Goal: Information Seeking & Learning: Learn about a topic

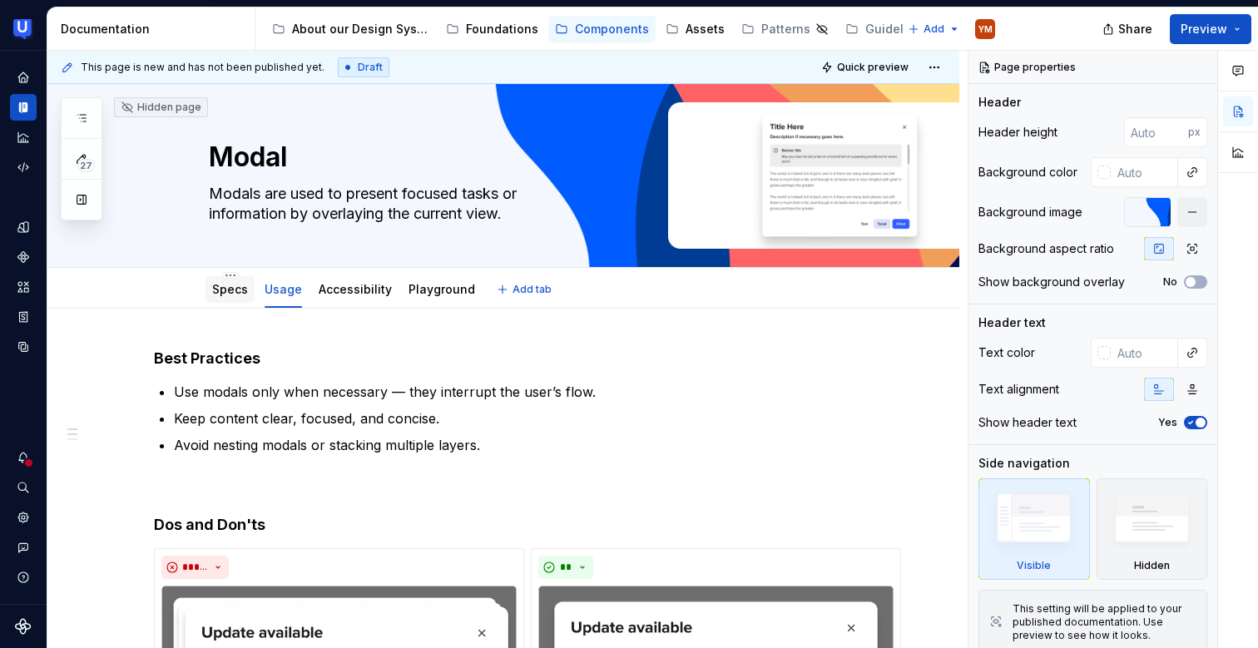
click at [245, 281] on div "Specs" at bounding box center [230, 289] width 36 height 17
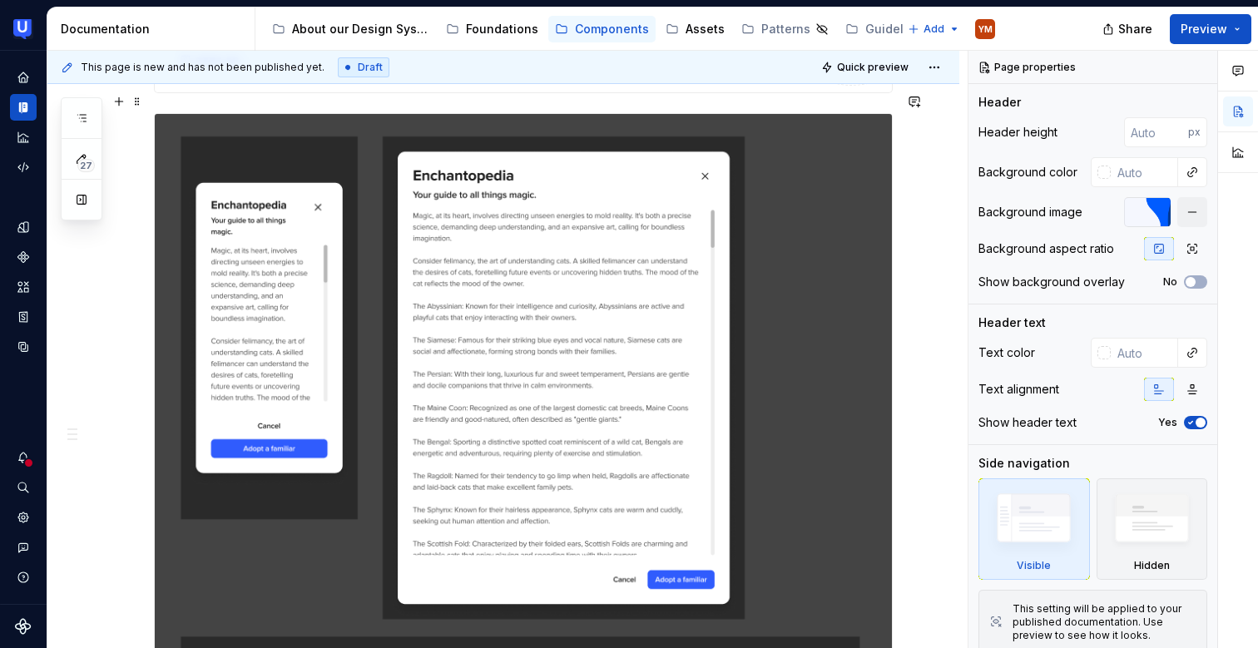
scroll to position [977, 0]
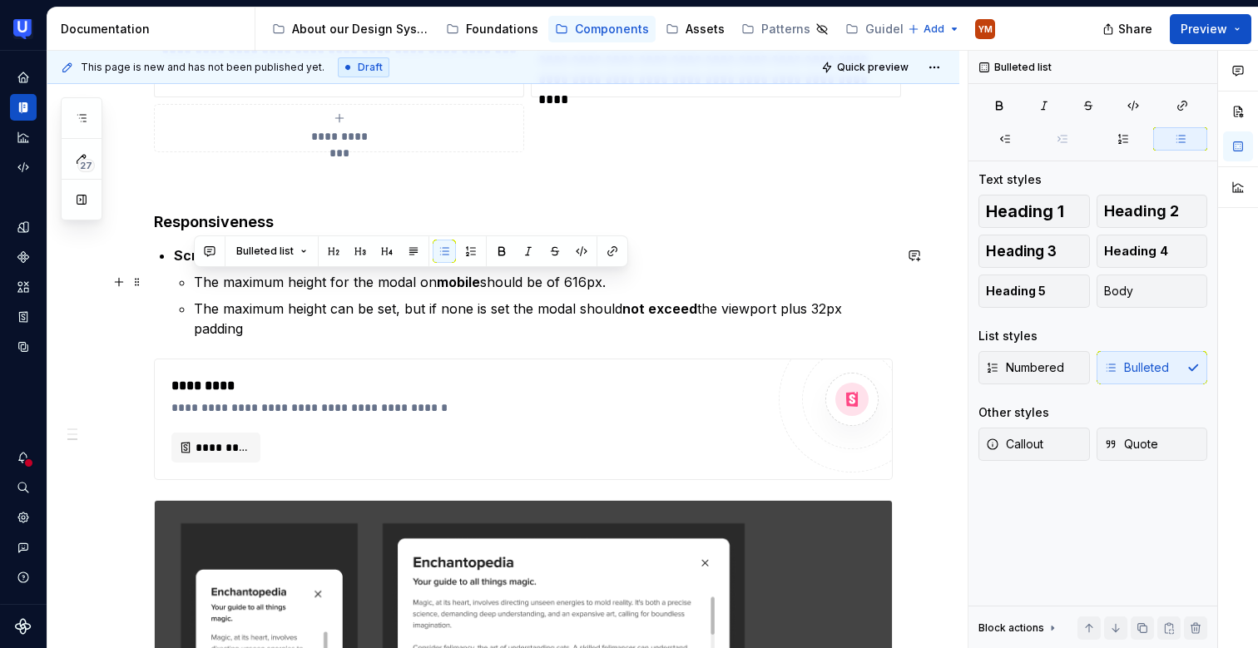
drag, startPoint x: 190, startPoint y: 277, endPoint x: 620, endPoint y: 279, distance: 430.1
click at [620, 279] on li "Scroll The maximum height for the modal on mobile should be of 616px. The maxim…" at bounding box center [533, 291] width 719 height 93
copy p "The maximum height for the modal on mobile should be of 616px."
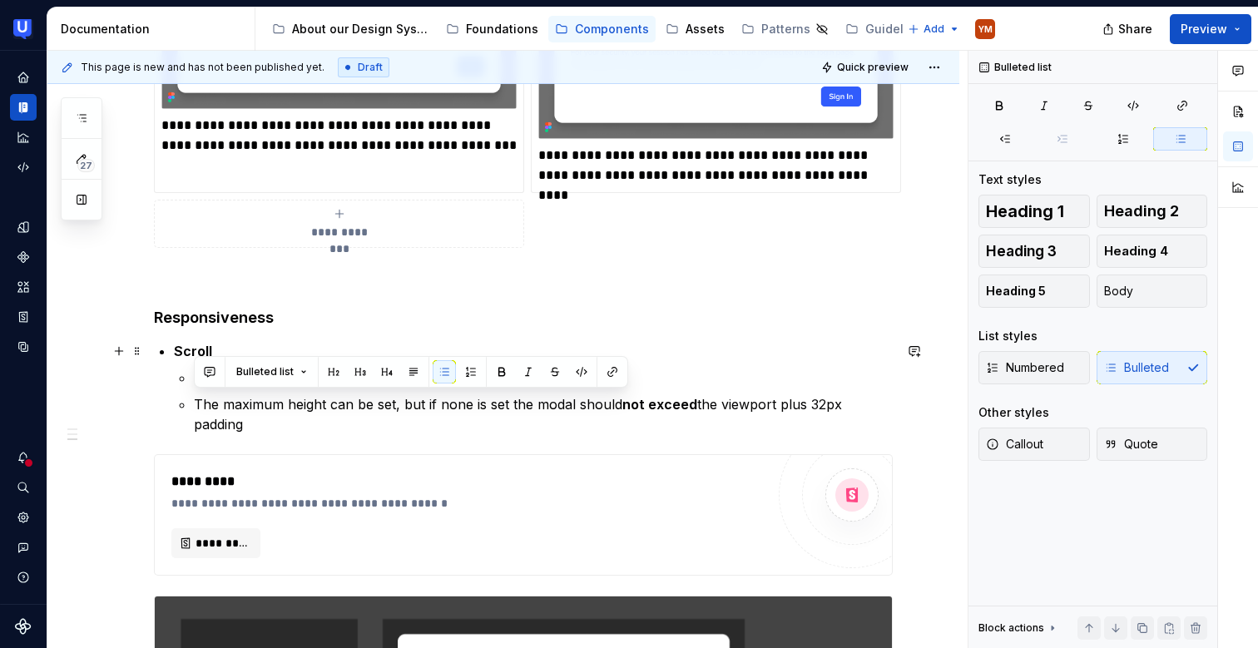
scroll to position [811, 0]
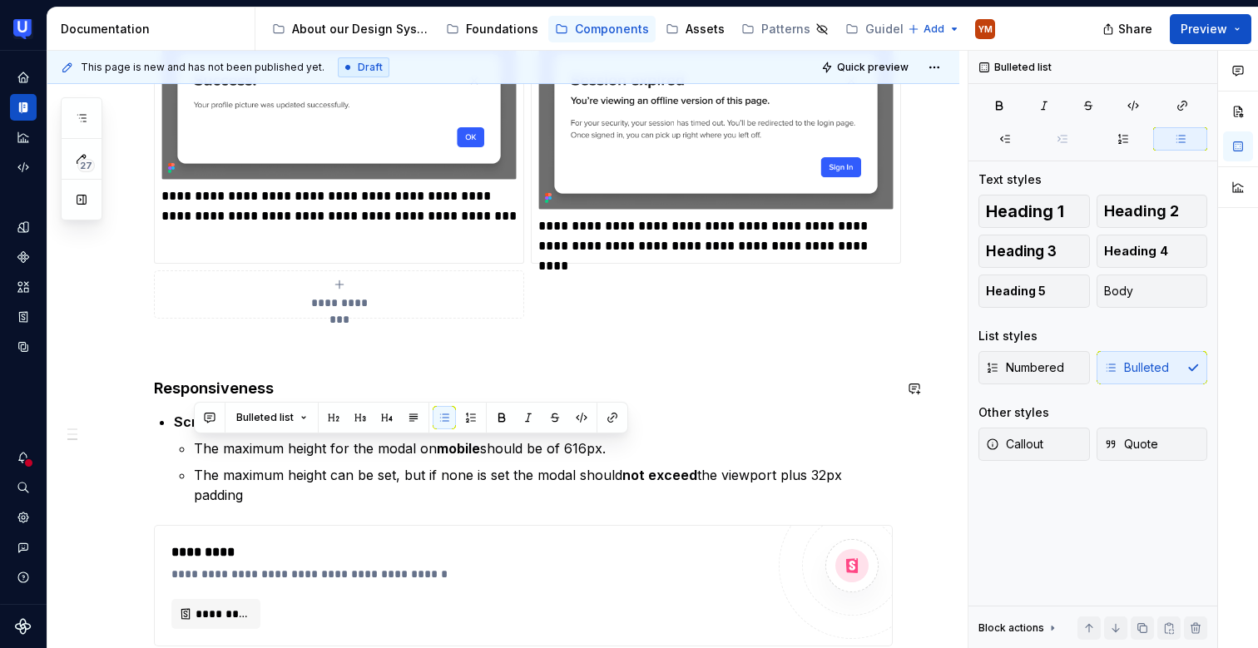
click at [214, 399] on div "**********" at bounding box center [523, 622] width 739 height 2168
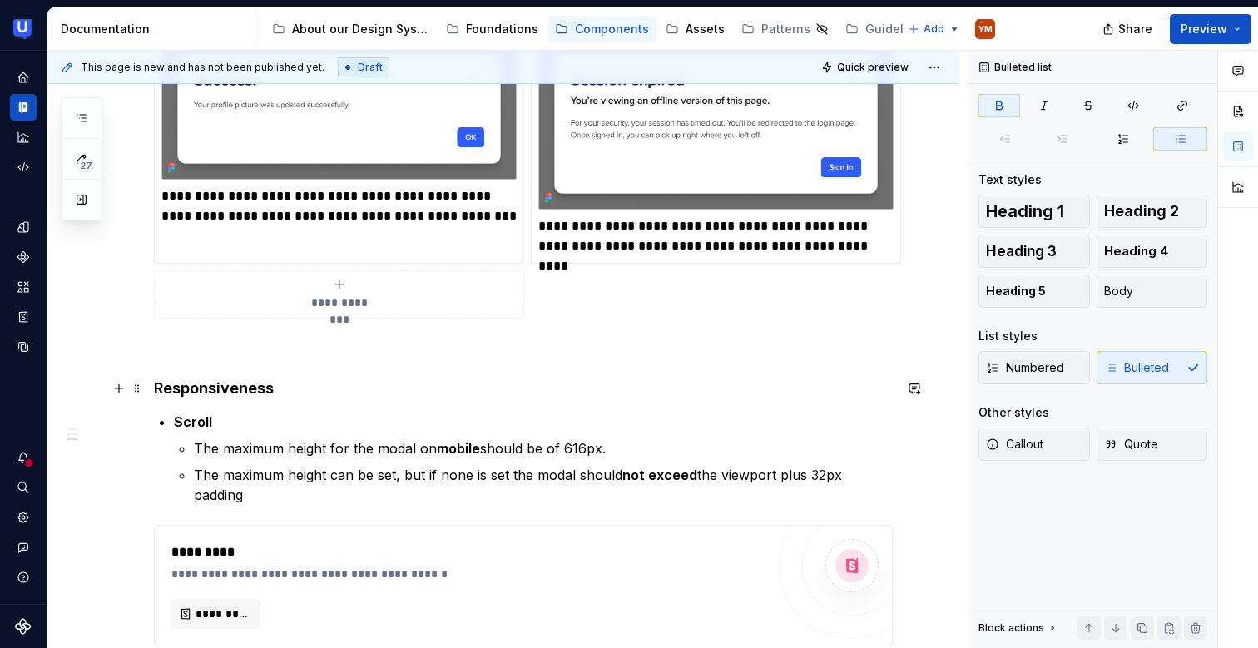
click at [217, 395] on strong "Responsiveness" at bounding box center [214, 387] width 120 height 17
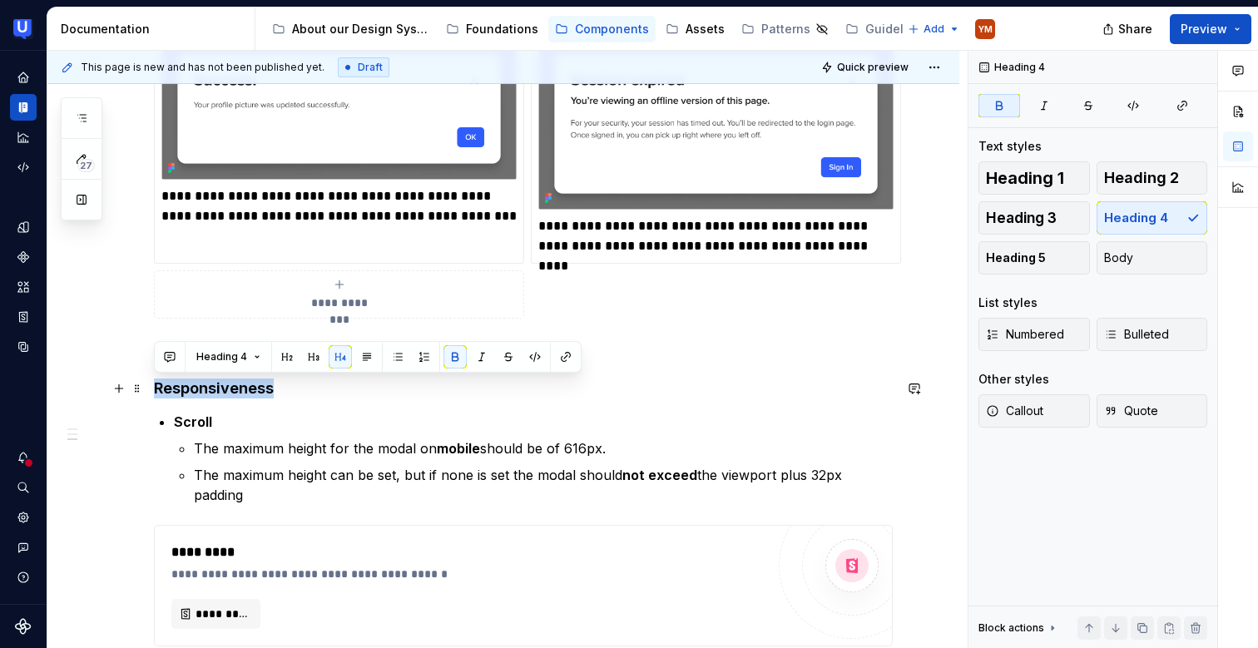
click at [217, 395] on strong "Responsiveness" at bounding box center [214, 387] width 120 height 17
copy strong "Responsiveness"
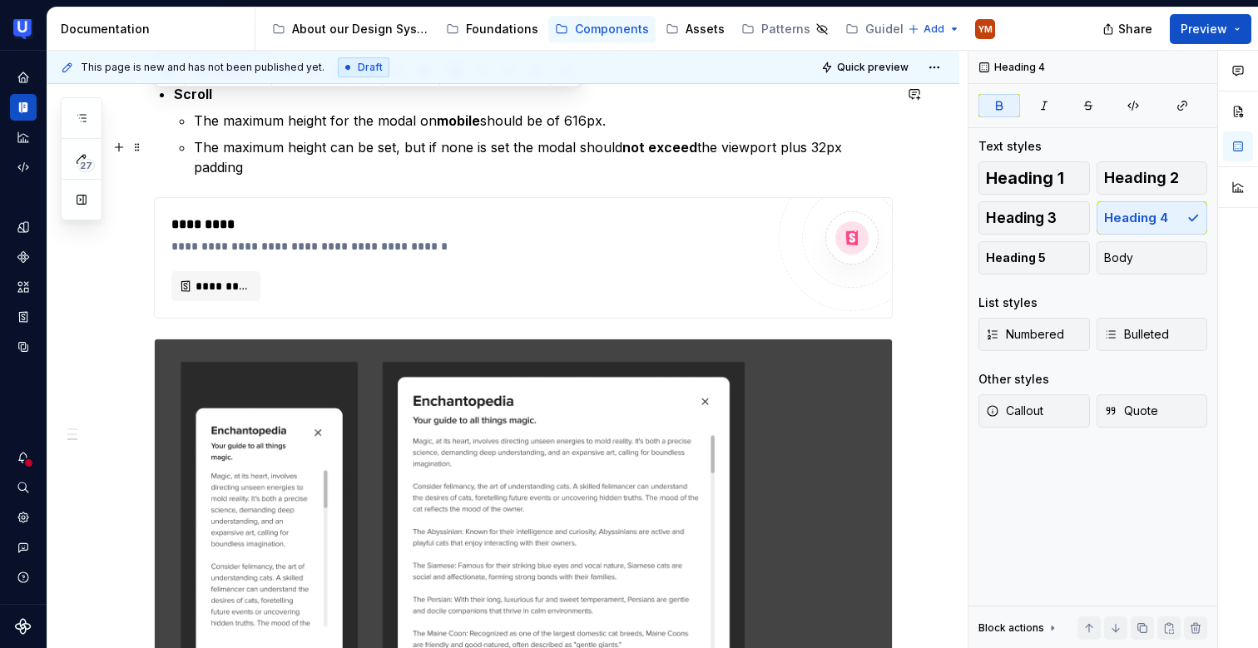
scroll to position [1063, 0]
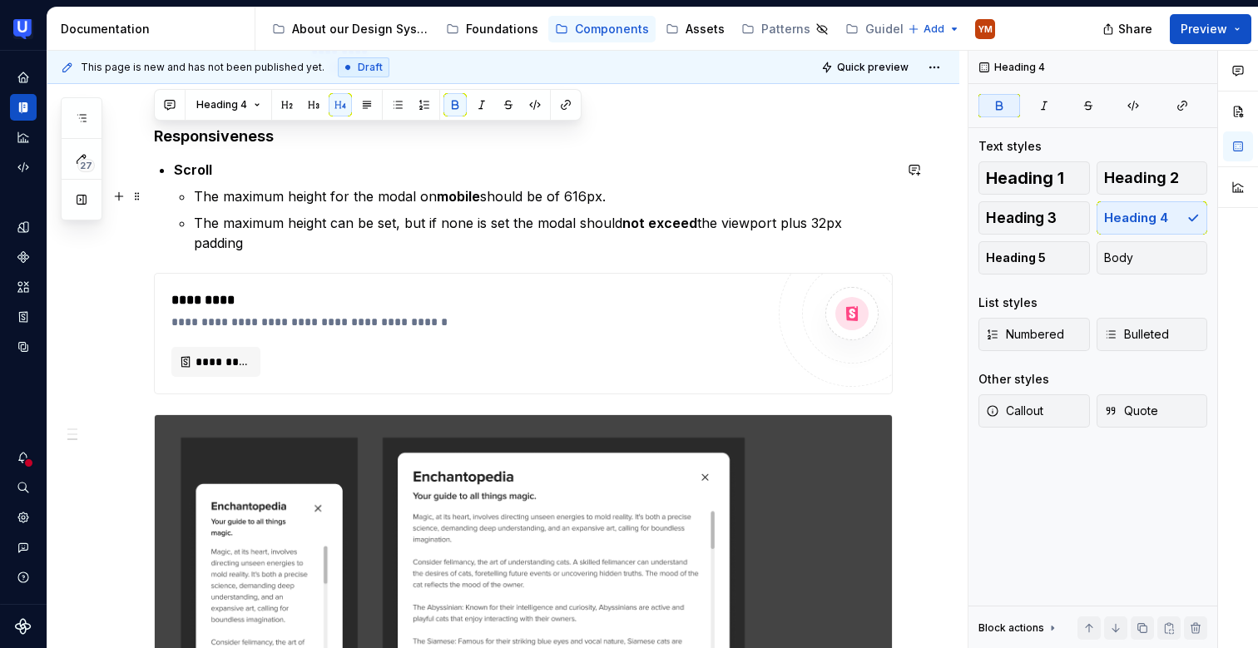
click at [275, 203] on p "The maximum height for the modal on mobile should be of 616px." at bounding box center [543, 196] width 699 height 20
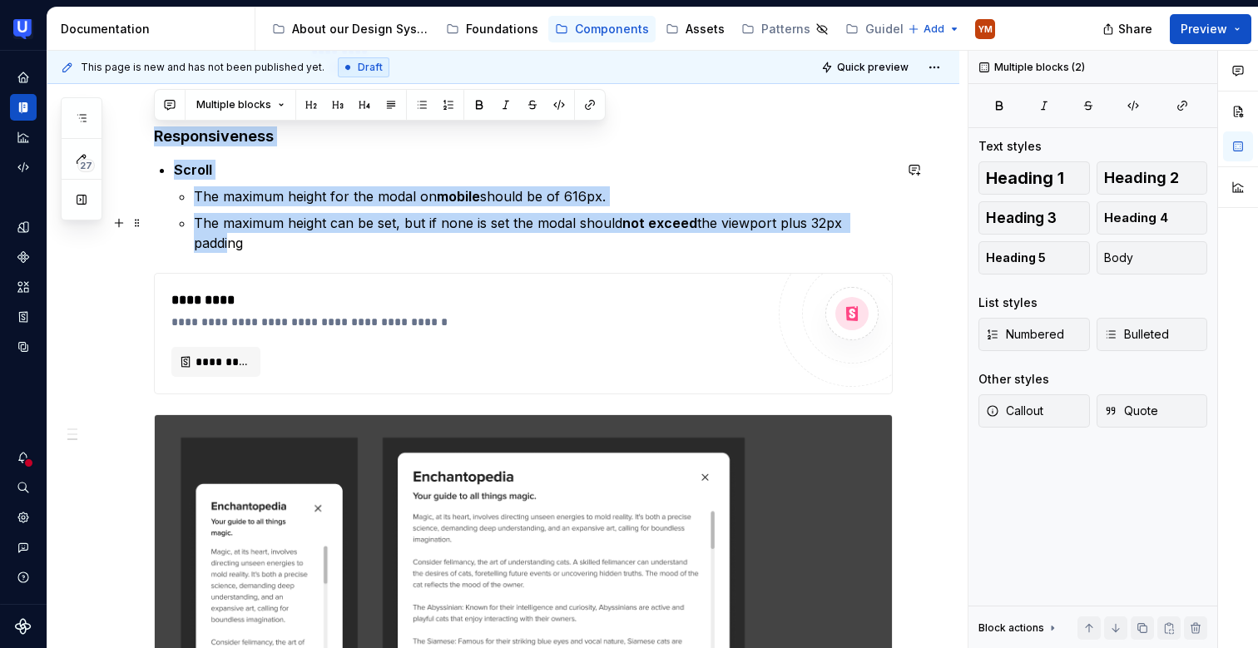
drag, startPoint x: 155, startPoint y: 136, endPoint x: 878, endPoint y: 230, distance: 729.9
click at [878, 230] on div "**********" at bounding box center [523, 369] width 739 height 2168
copy div "Responsiveness Scroll The maximum height for the modal on mobile should be of 6…"
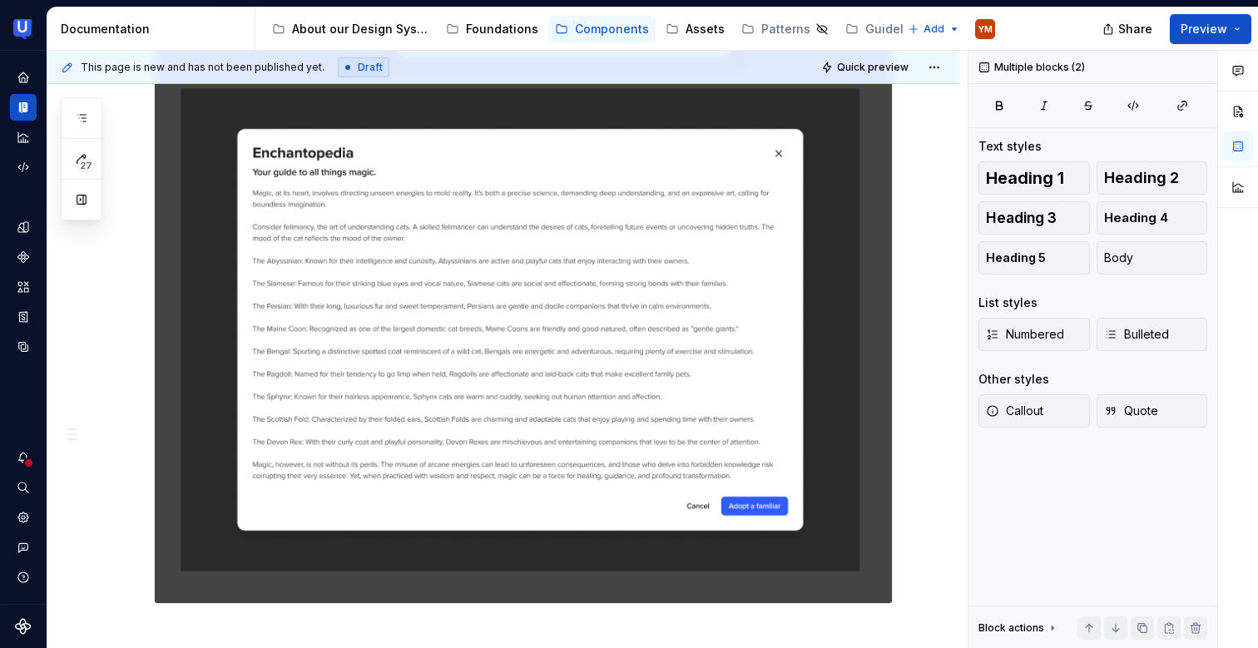
scroll to position [1884, 0]
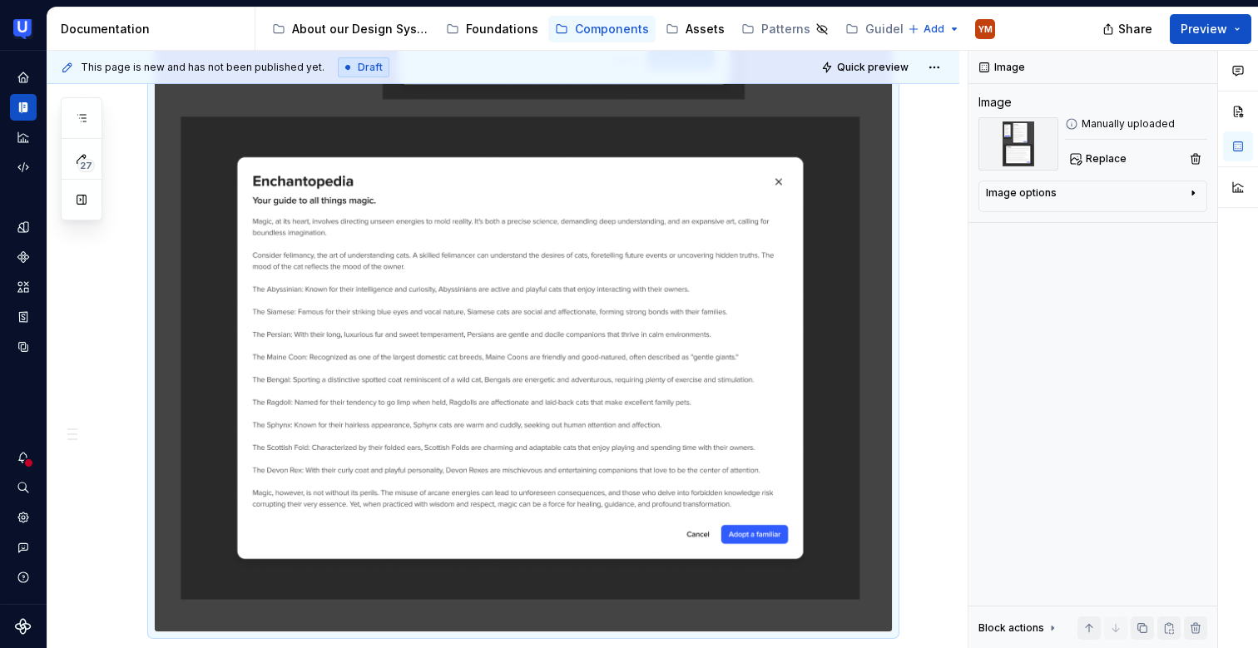
click at [164, 318] on img at bounding box center [523, 112] width 737 height 1037
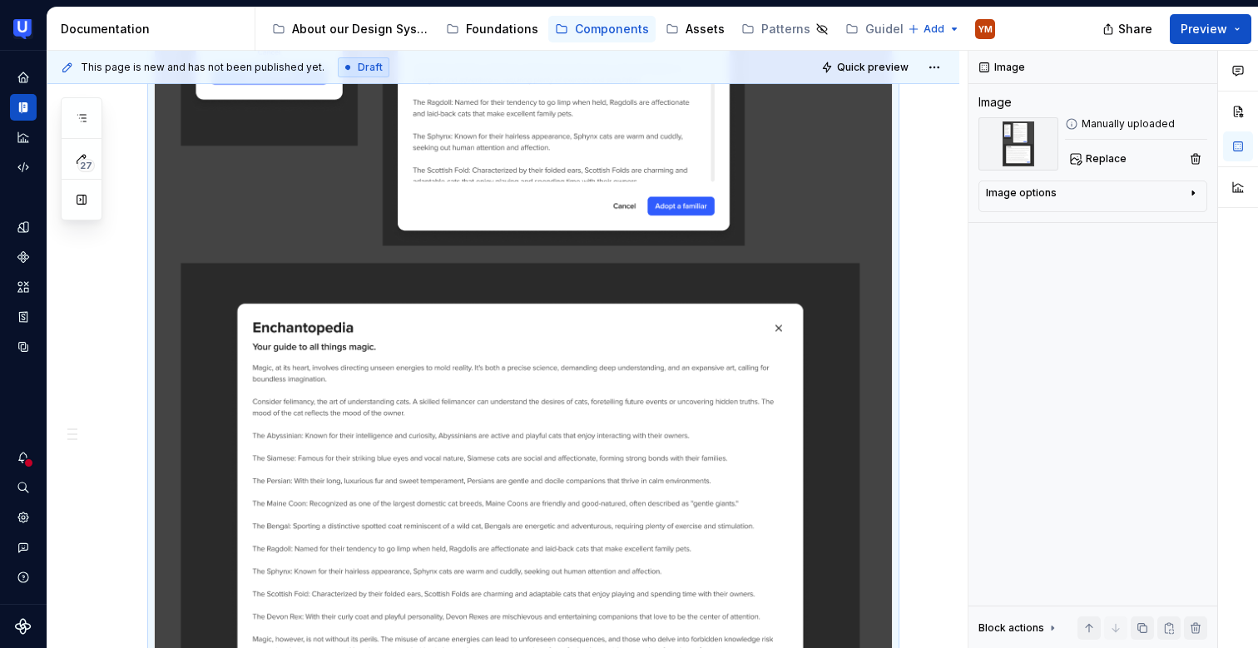
scroll to position [1724, 0]
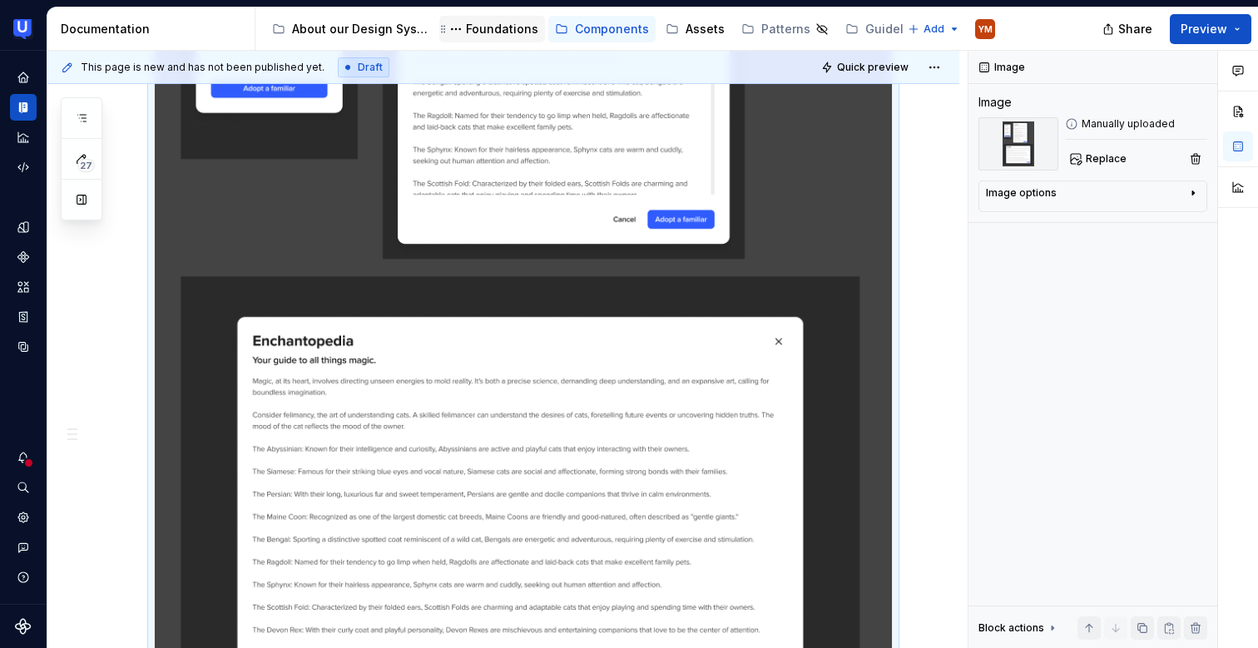
type textarea "*"
